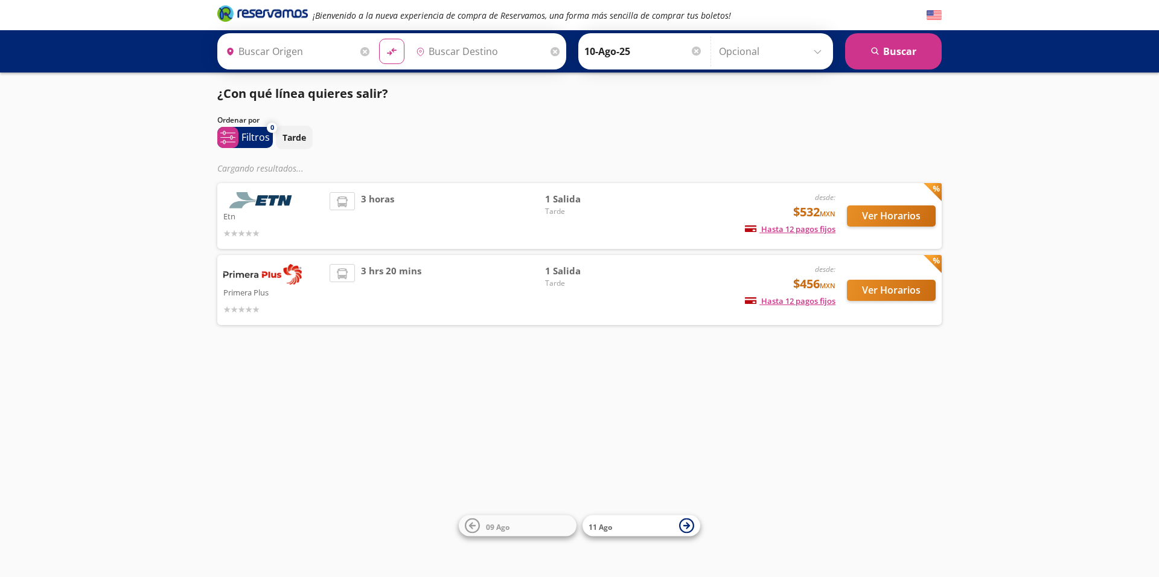
type input "Santiago de Querétaro, [GEOGRAPHIC_DATA]"
type input "La Piedad, [GEOGRAPHIC_DATA]"
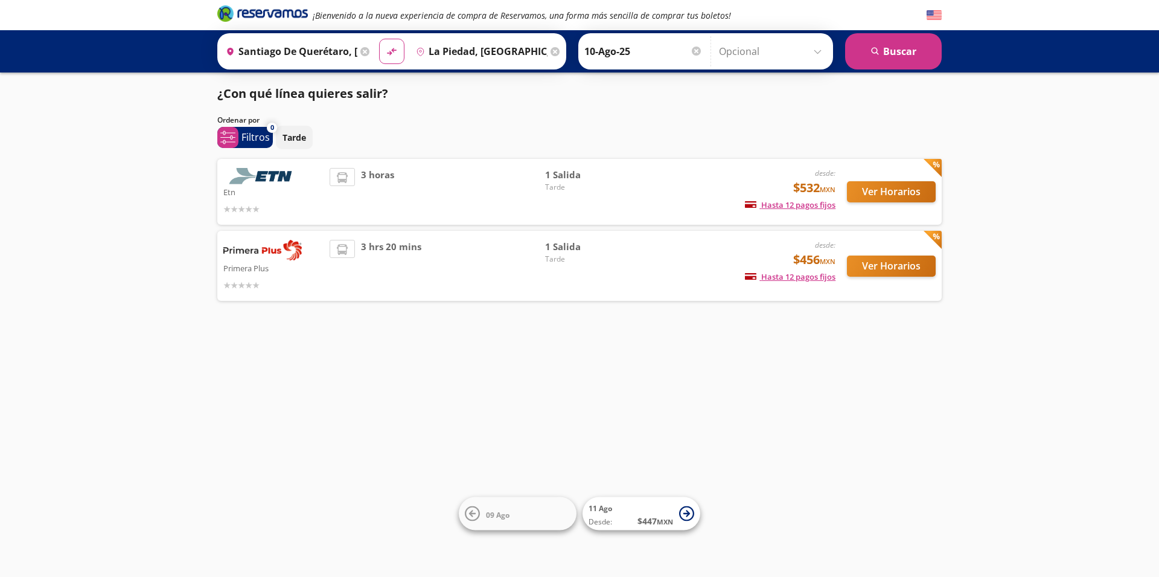
click at [630, 52] on input "10-Ago-25" at bounding box center [644, 51] width 118 height 30
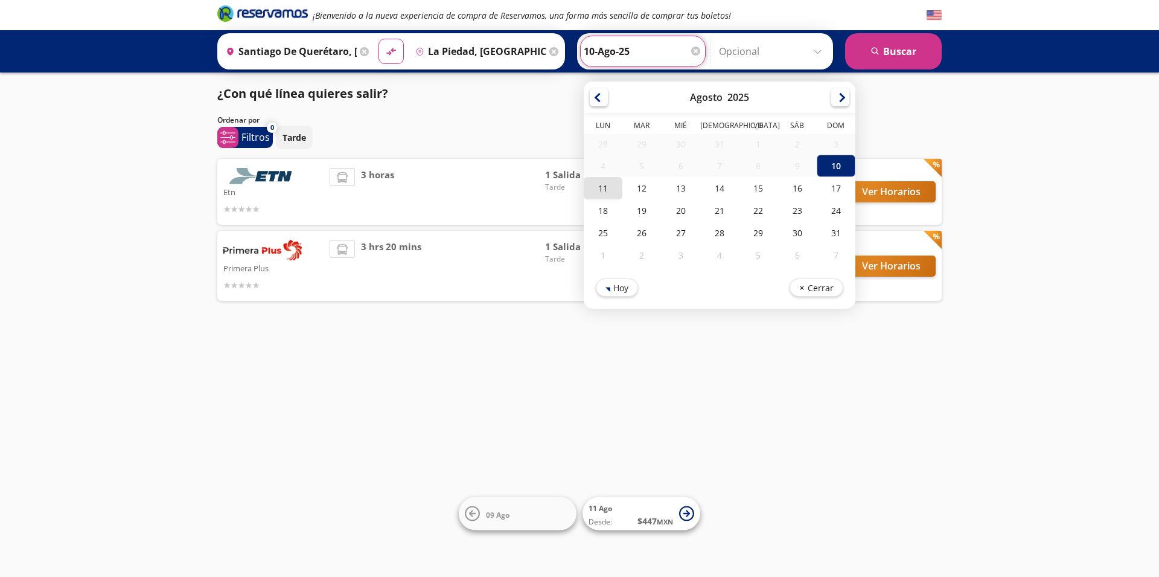
click at [592, 189] on div "11" at bounding box center [603, 188] width 39 height 22
type input "11-Ago-25"
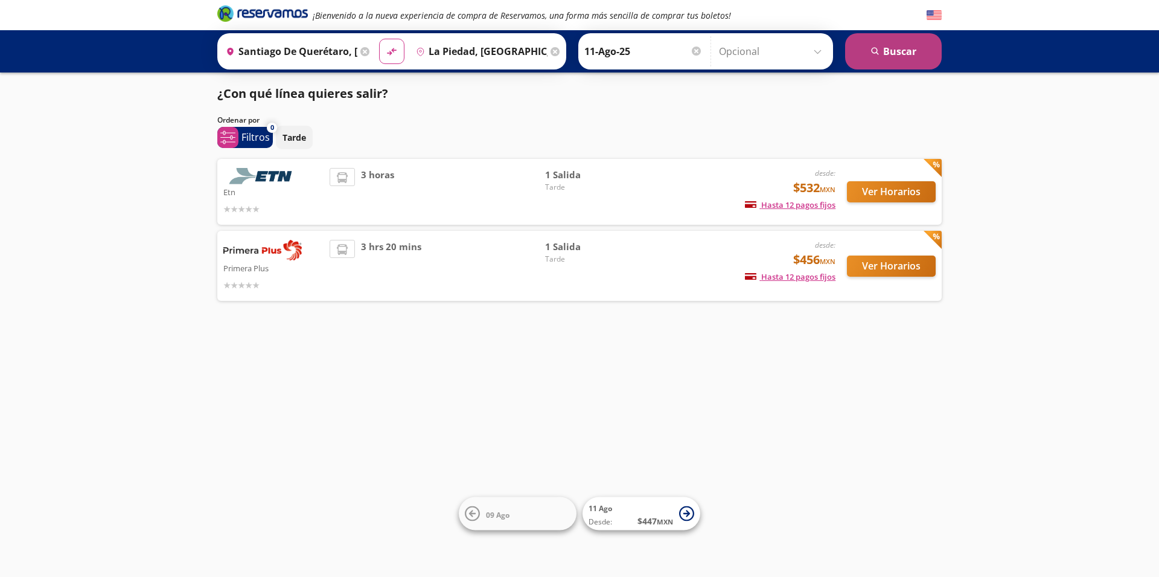
click at [879, 66] on button "search [GEOGRAPHIC_DATA]" at bounding box center [893, 51] width 97 height 36
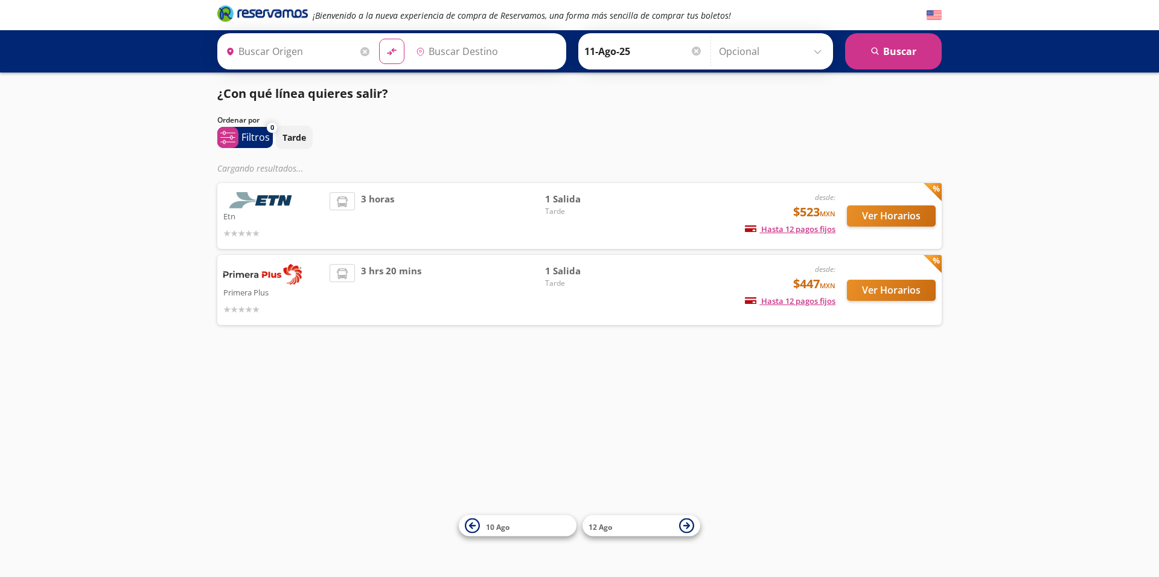
type input "Santiago de Querétaro, [GEOGRAPHIC_DATA]"
type input "La Piedad, [GEOGRAPHIC_DATA]"
